Goal: Task Accomplishment & Management: Use online tool/utility

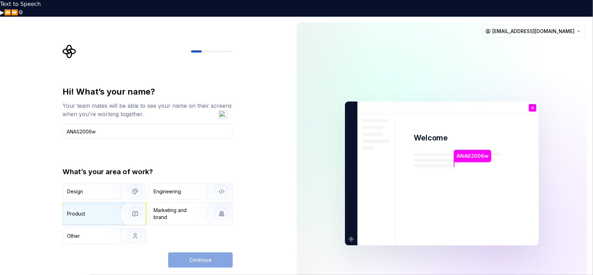
type input "ANAS2006w"
click at [94, 202] on div "Product" at bounding box center [104, 213] width 83 height 22
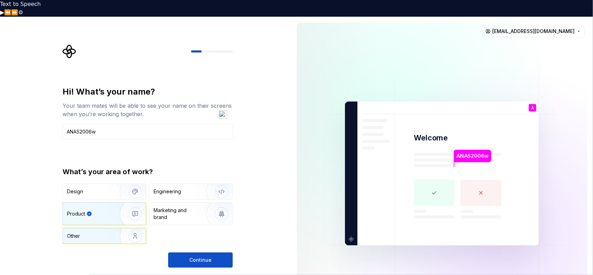
click at [87, 228] on div "Other" at bounding box center [104, 235] width 83 height 15
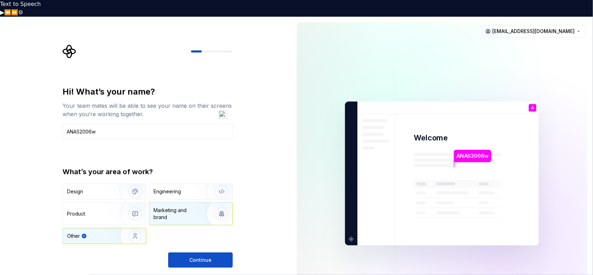
click at [167, 207] on div "Marketing and brand" at bounding box center [177, 214] width 47 height 14
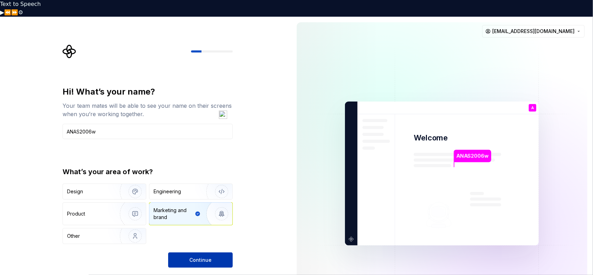
click at [193, 256] on span "Continue" at bounding box center [200, 259] width 22 height 7
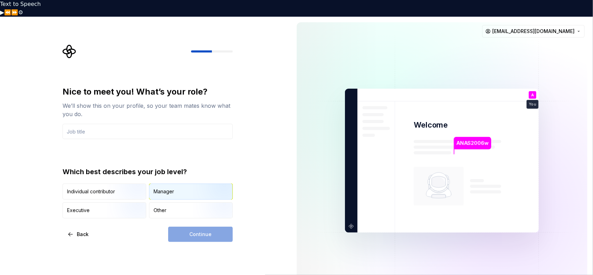
click at [164, 188] on div "Manager" at bounding box center [164, 191] width 20 height 7
click at [196, 226] on div "Continue" at bounding box center [200, 233] width 65 height 15
click at [109, 196] on img "button" at bounding box center [129, 219] width 44 height 47
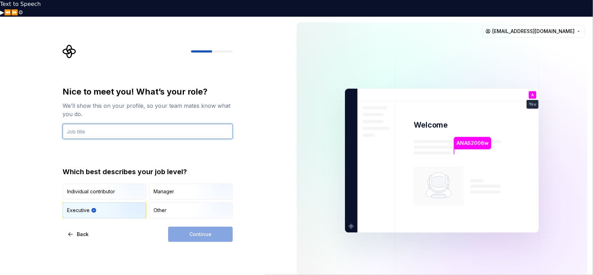
click at [96, 124] on input "text" at bounding box center [148, 131] width 170 height 15
type input "ceo"
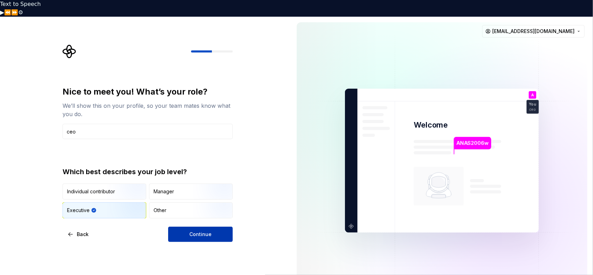
click at [210, 231] on span "Continue" at bounding box center [200, 234] width 22 height 7
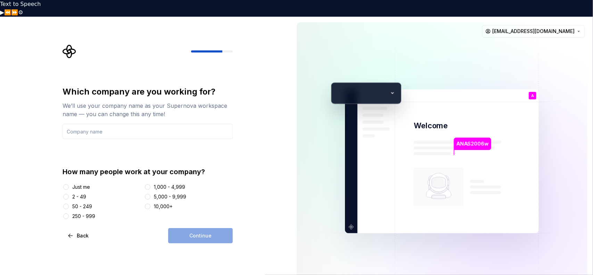
click at [77, 203] on div "50 - 249" at bounding box center [82, 206] width 20 height 7
click at [69, 204] on button "50 - 249" at bounding box center [66, 207] width 6 height 6
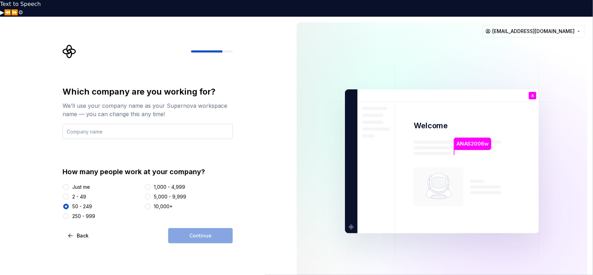
click at [107, 124] on input "text" at bounding box center [148, 131] width 170 height 15
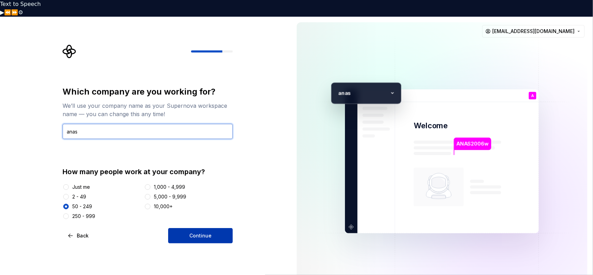
type input "anas"
click at [213, 228] on button "Continue" at bounding box center [200, 235] width 65 height 15
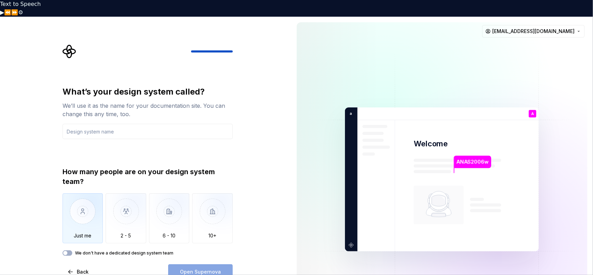
click at [80, 198] on img "button" at bounding box center [83, 216] width 41 height 47
click at [124, 124] on input "text" at bounding box center [148, 131] width 170 height 15
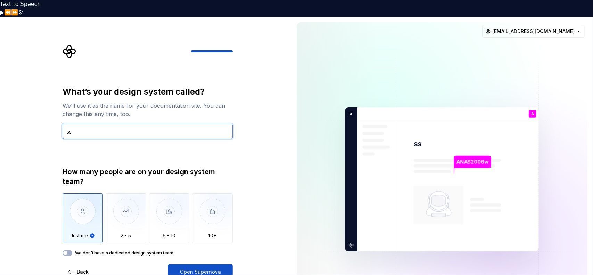
type input "ss"
click at [210, 268] on span "Open Supernova" at bounding box center [200, 271] width 41 height 7
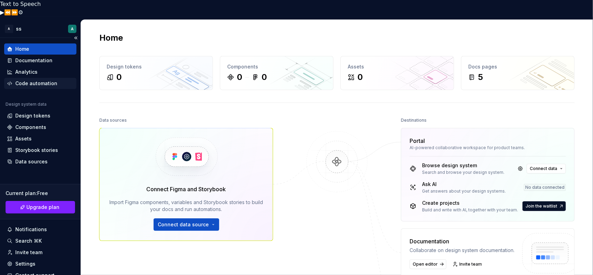
click at [40, 80] on div "Code automation" at bounding box center [36, 83] width 42 height 7
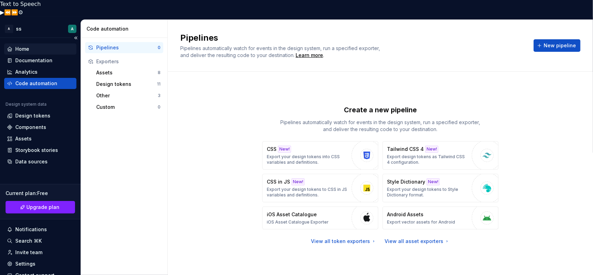
click at [29, 45] on div "Home" at bounding box center [22, 48] width 14 height 7
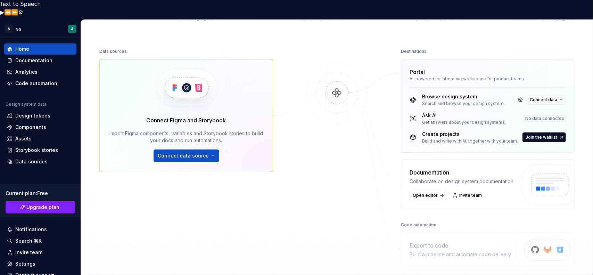
scroll to position [69, 0]
click at [556, 94] on button "Connect data" at bounding box center [546, 99] width 39 height 10
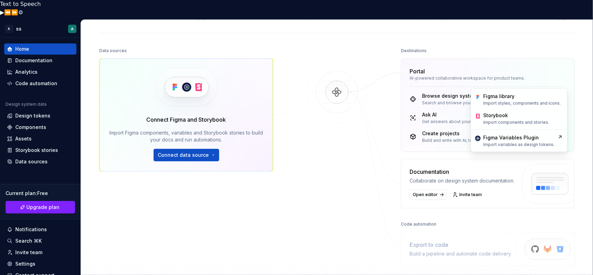
click at [556, 94] on button "Connect data" at bounding box center [546, 99] width 39 height 10
